Goal: Task Accomplishment & Management: Complete application form

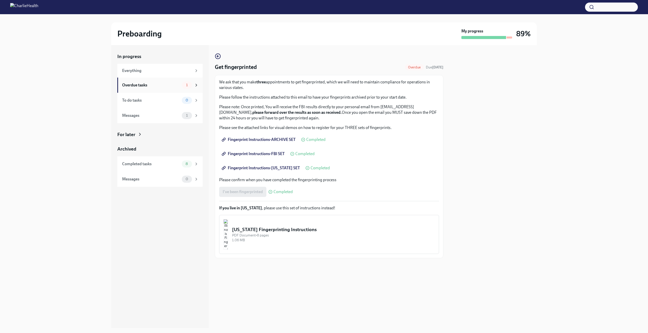
click at [165, 84] on div "Overdue tasks" at bounding box center [151, 85] width 58 height 6
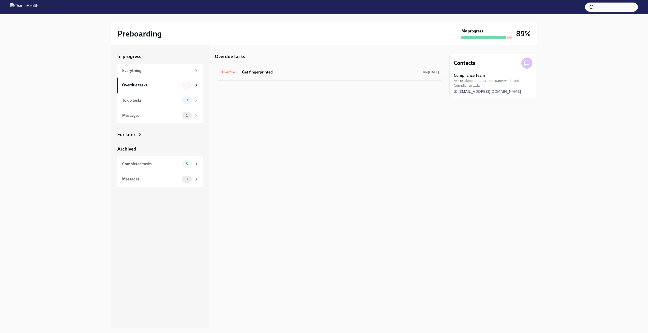
click at [293, 73] on h6 "Get fingerprinted" at bounding box center [329, 73] width 175 height 6
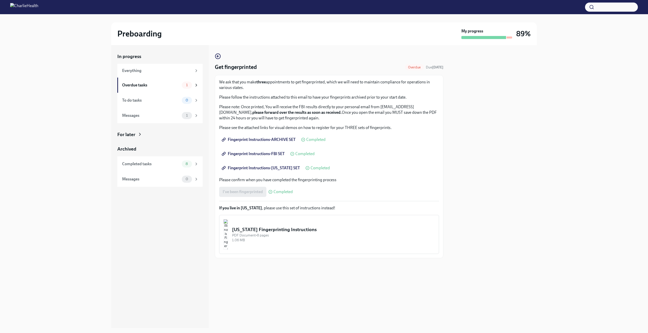
click at [248, 191] on div "I've been fingerprinted Completed" at bounding box center [256, 192] width 74 height 10
